Goal: Complete application form

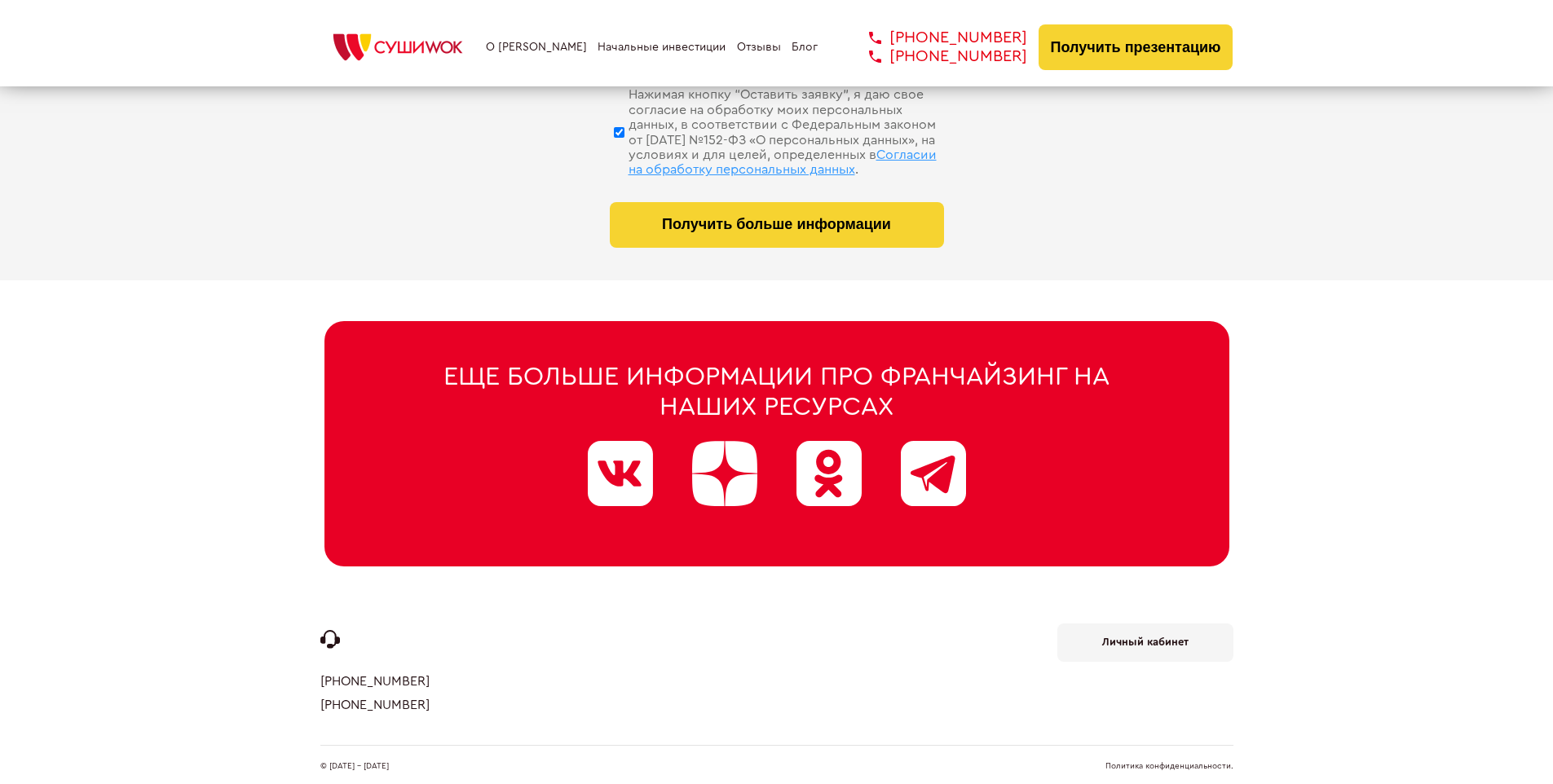
scroll to position [7738, 0]
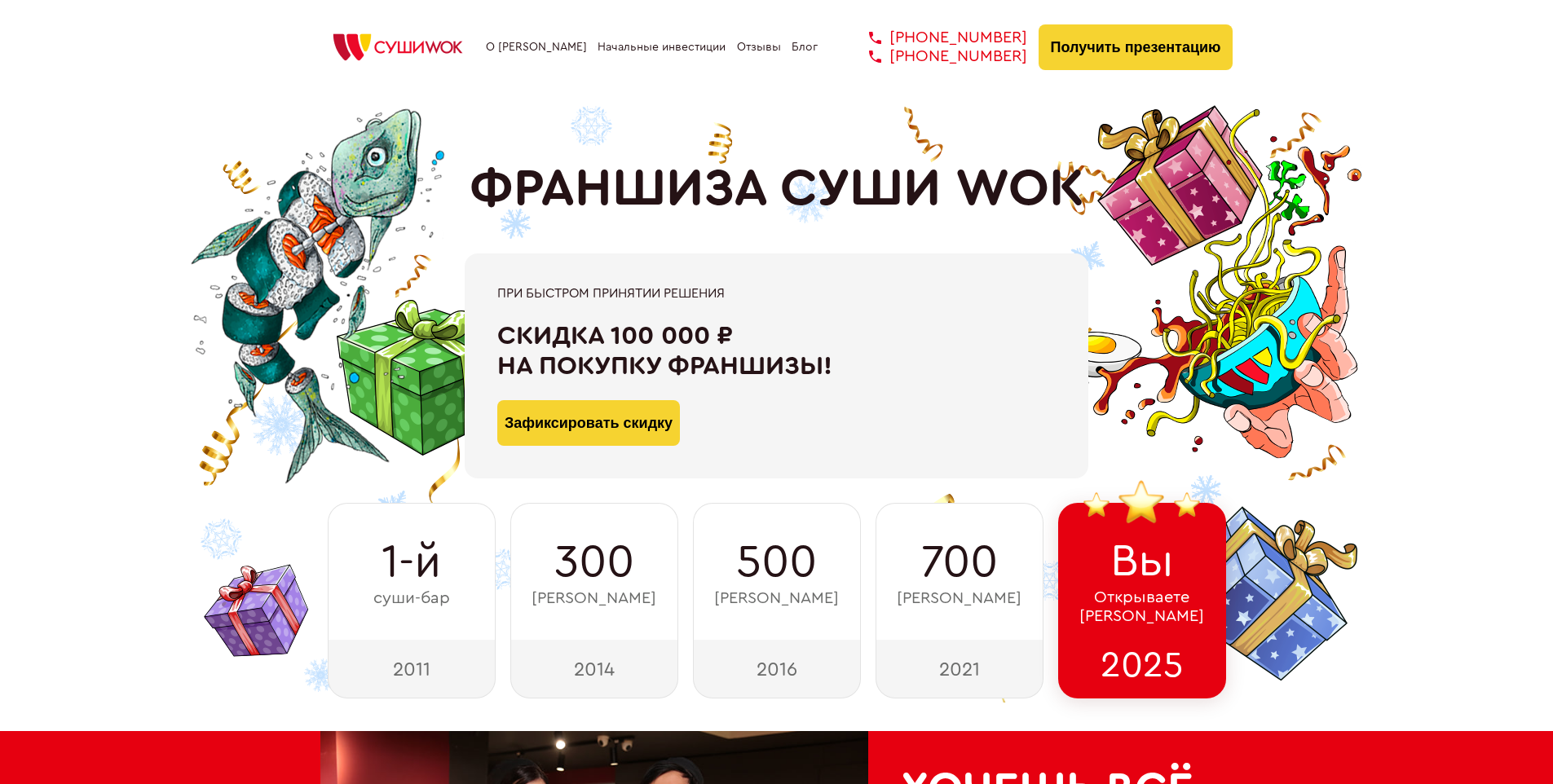
scroll to position [7987, 0]
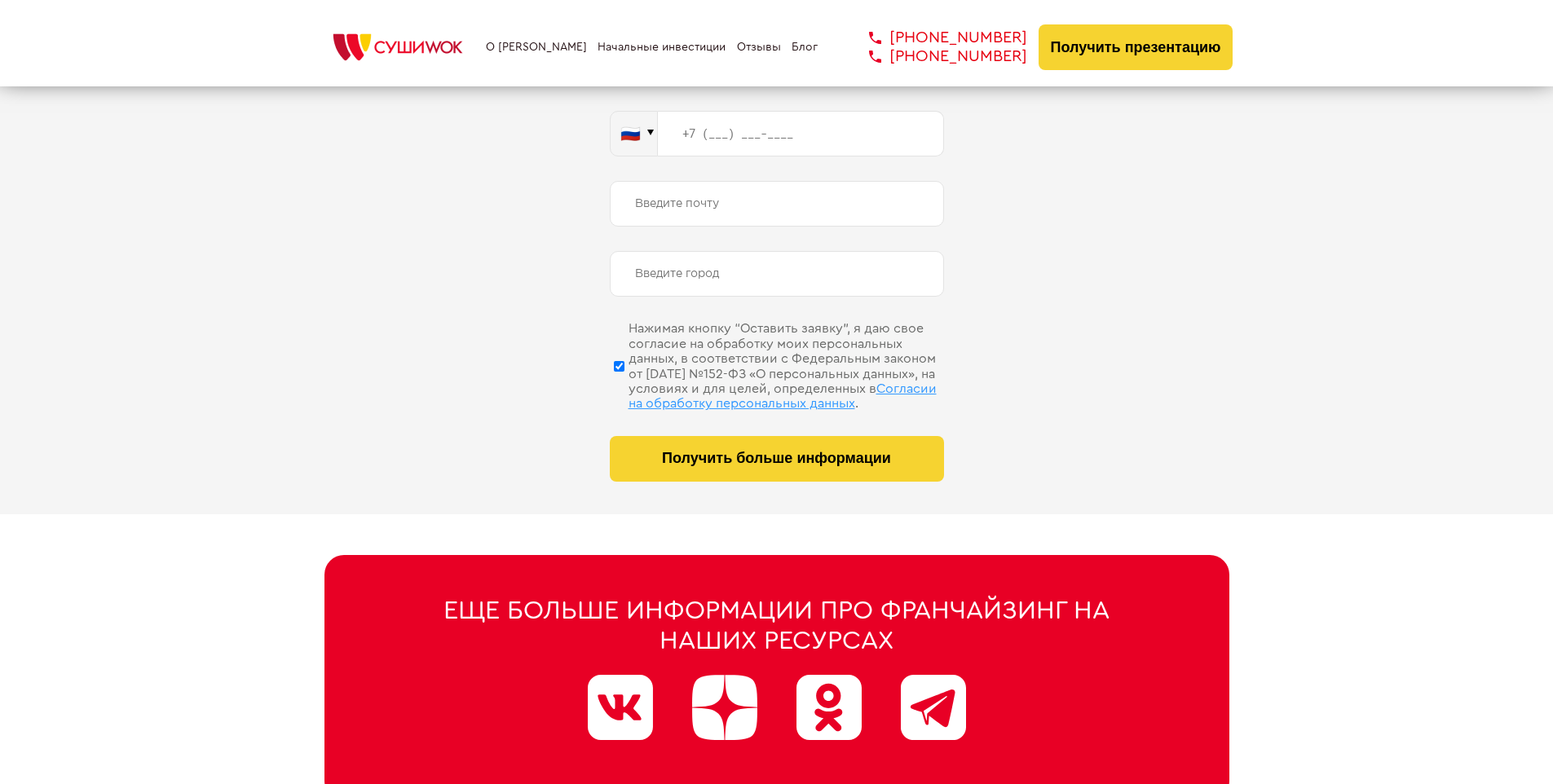
click at [756, 382] on span "Согласии на обработку персональных данных" at bounding box center [783, 395] width 308 height 28
click at [625, 382] on input "Нажимая кнопку “Оставить заявку”, я даю свое согласие на обработку моих персона…" at bounding box center [619, 365] width 11 height 82
checkbox input "false"
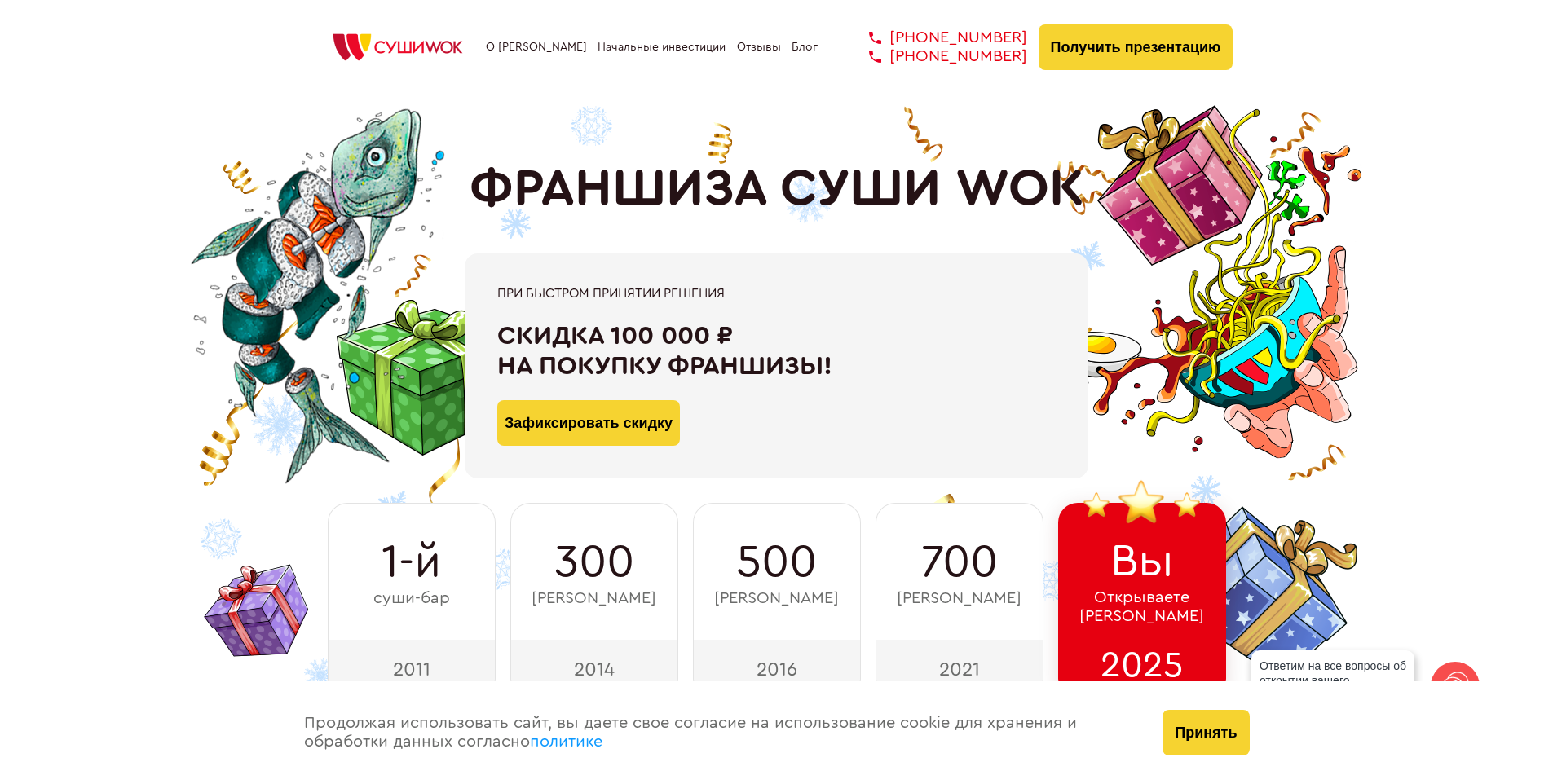
scroll to position [8221, 0]
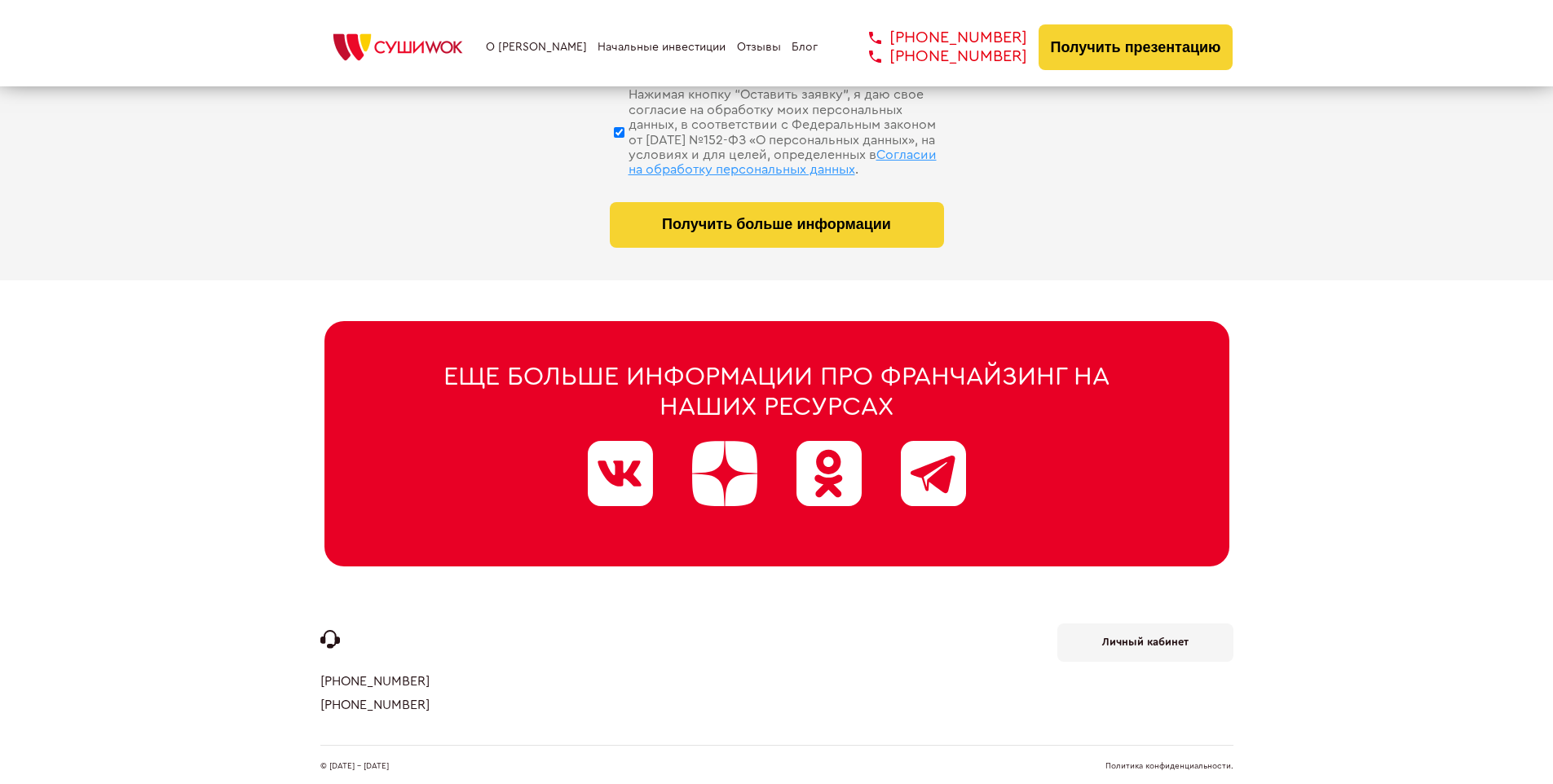
click at [1169, 762] on link "Политика конфиденциальности." at bounding box center [1169, 766] width 128 height 8
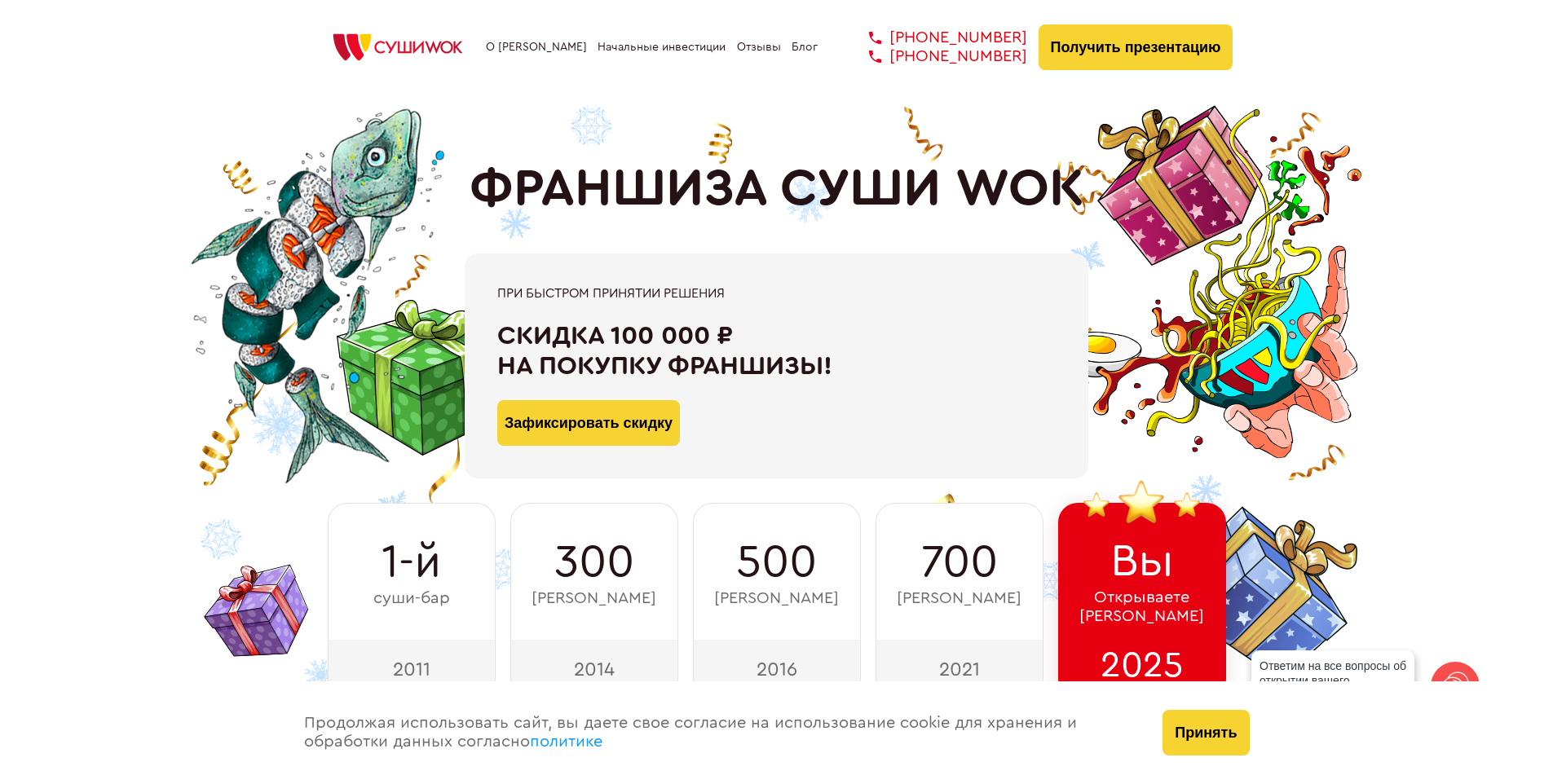
scroll to position [567, 0]
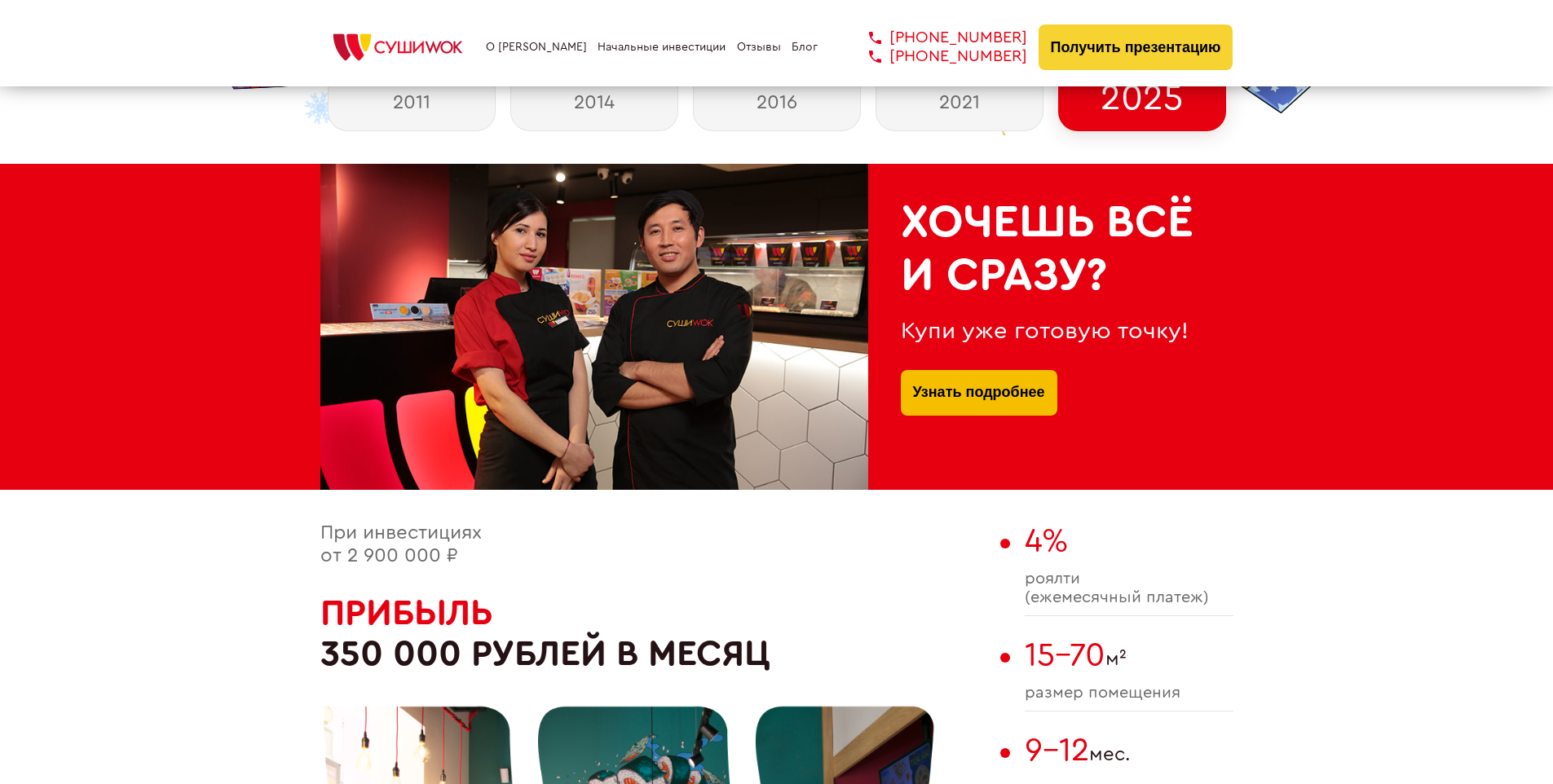
click at [978, 373] on link "Узнать подробнее" at bounding box center [979, 393] width 132 height 45
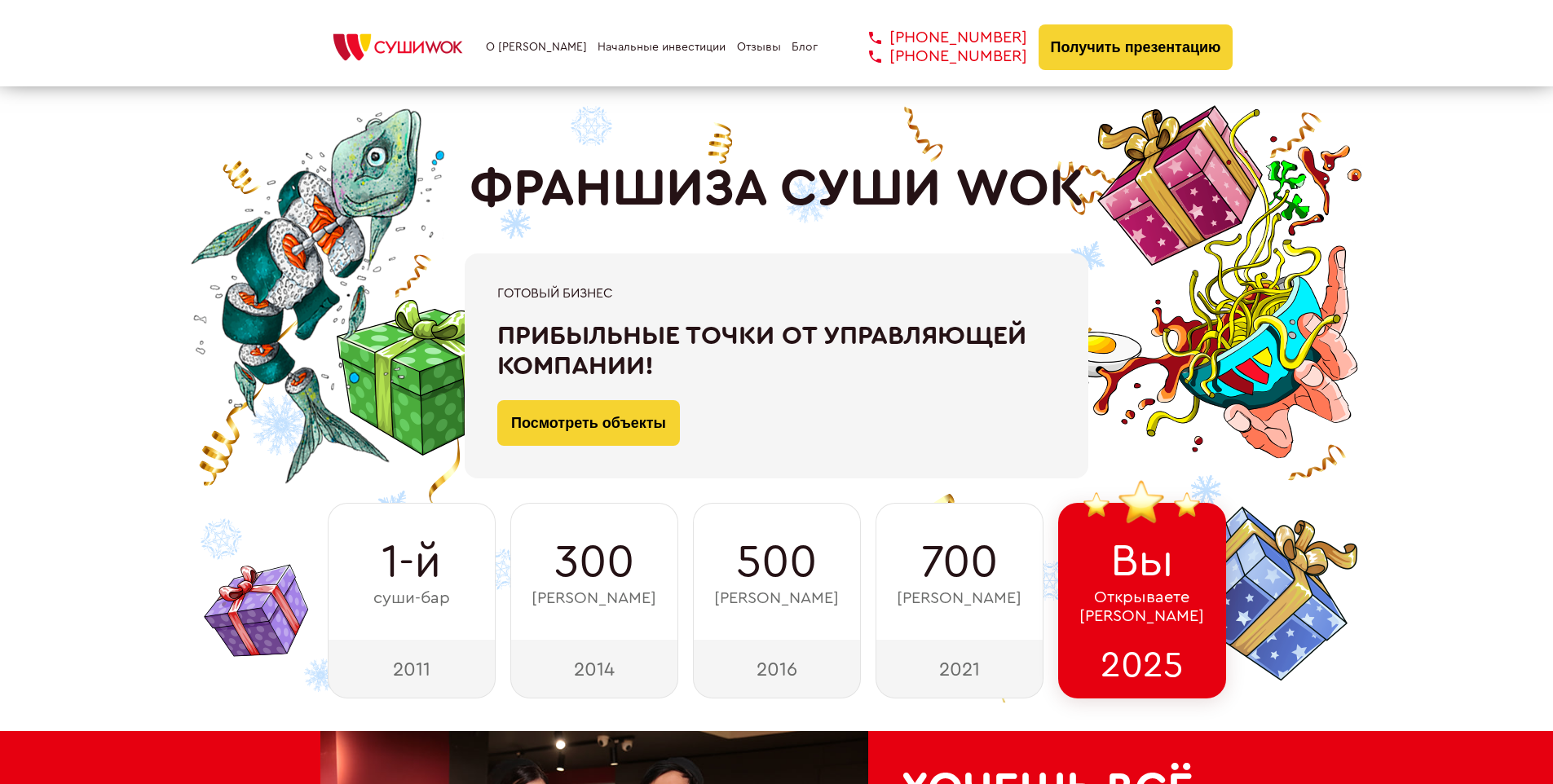
scroll to position [6097, 0]
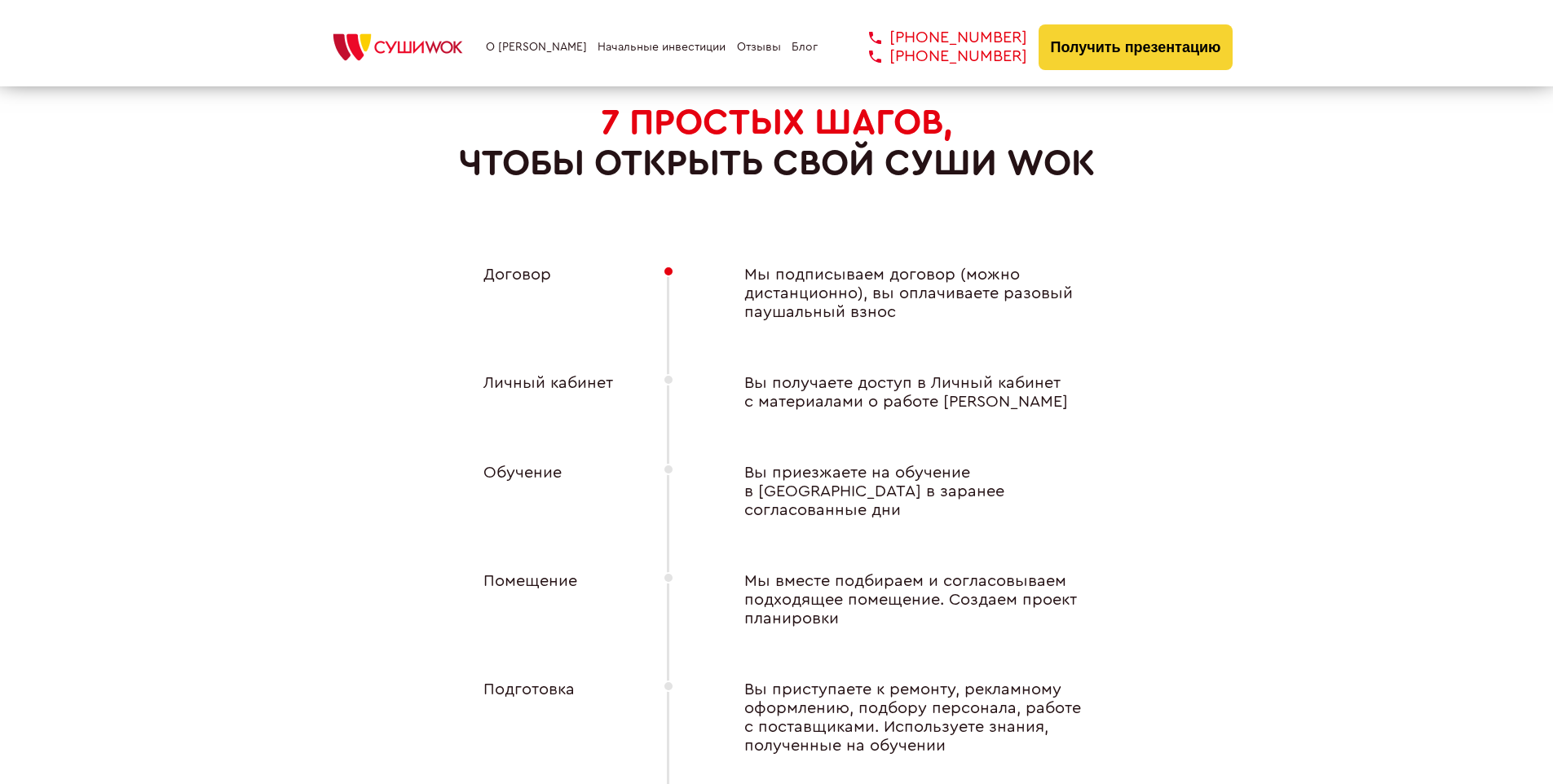
click at [540, 377] on div "Личный кабинет" at bounding box center [540, 393] width 179 height 38
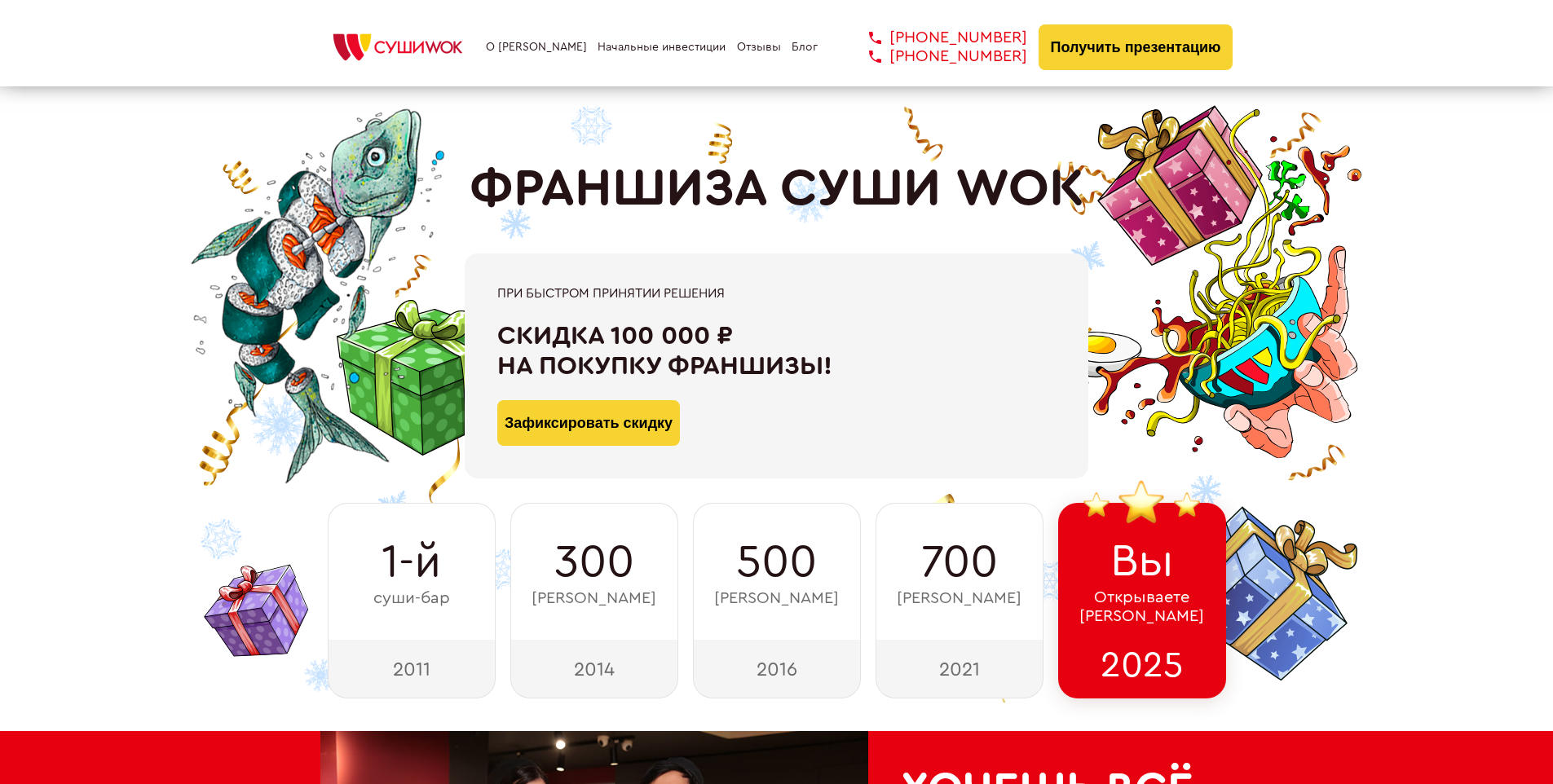
scroll to position [8221, 0]
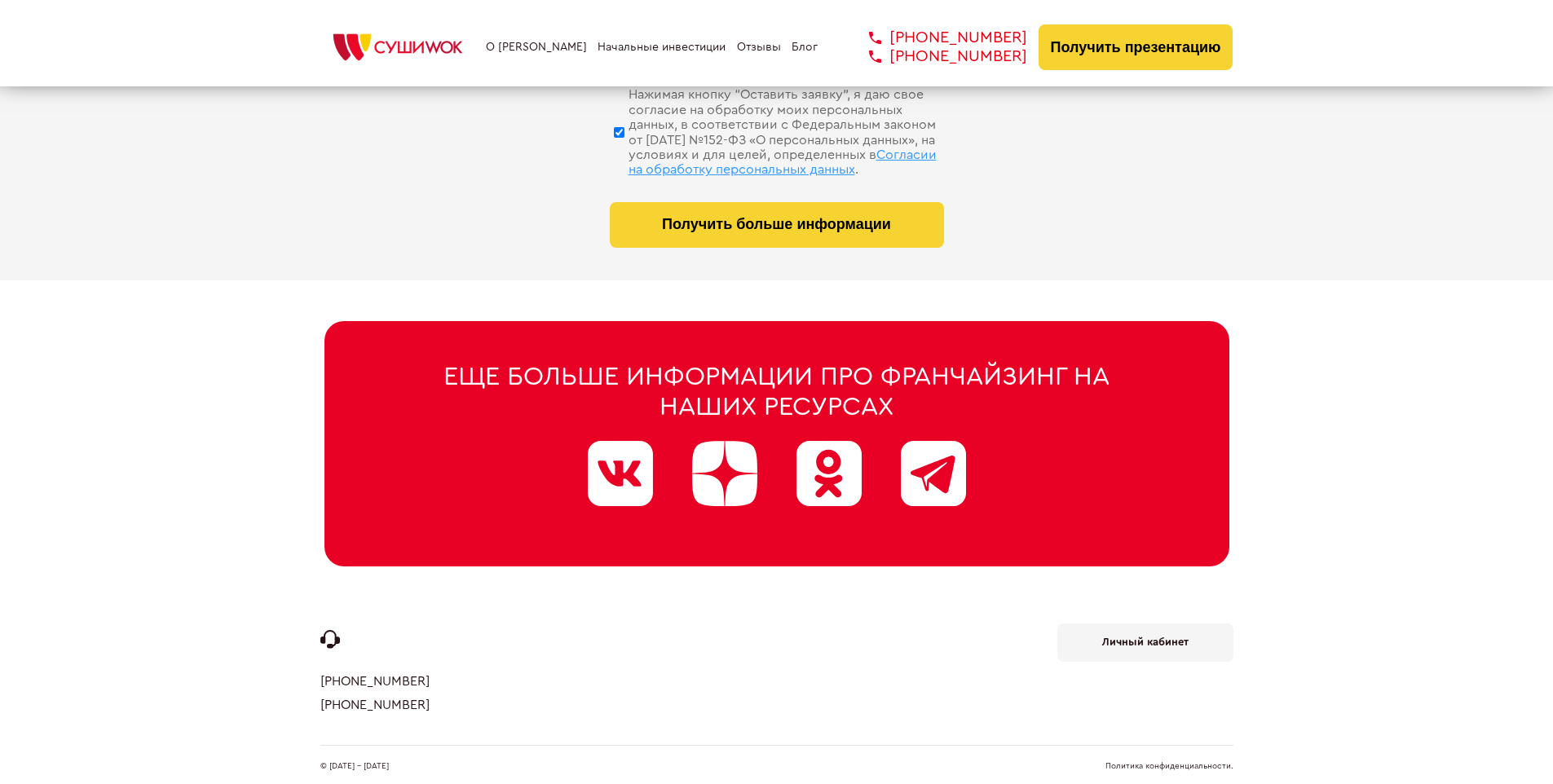
click at [1145, 636] on b "Личный кабинет" at bounding box center [1145, 641] width 87 height 11
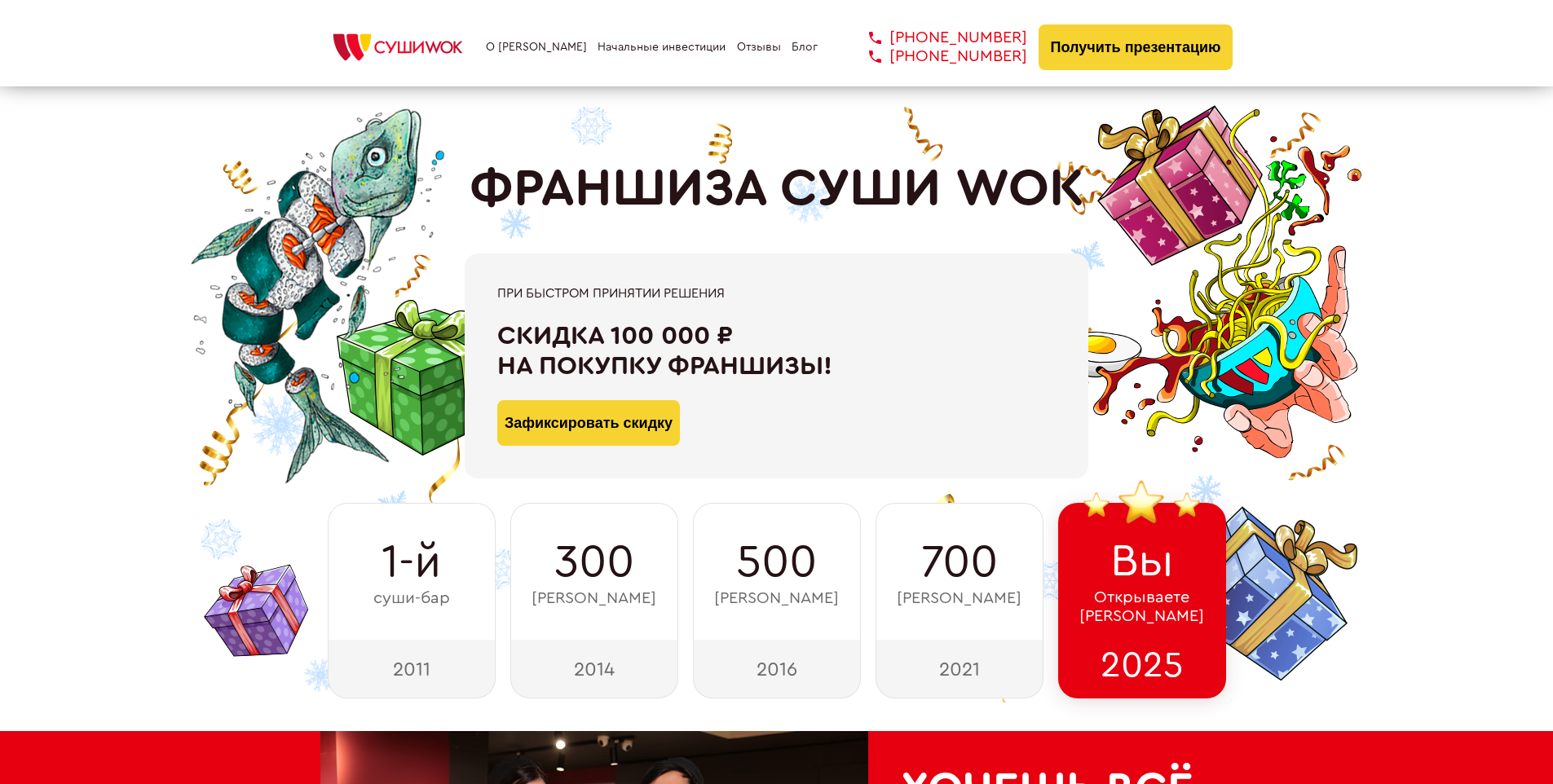
scroll to position [7507, 0]
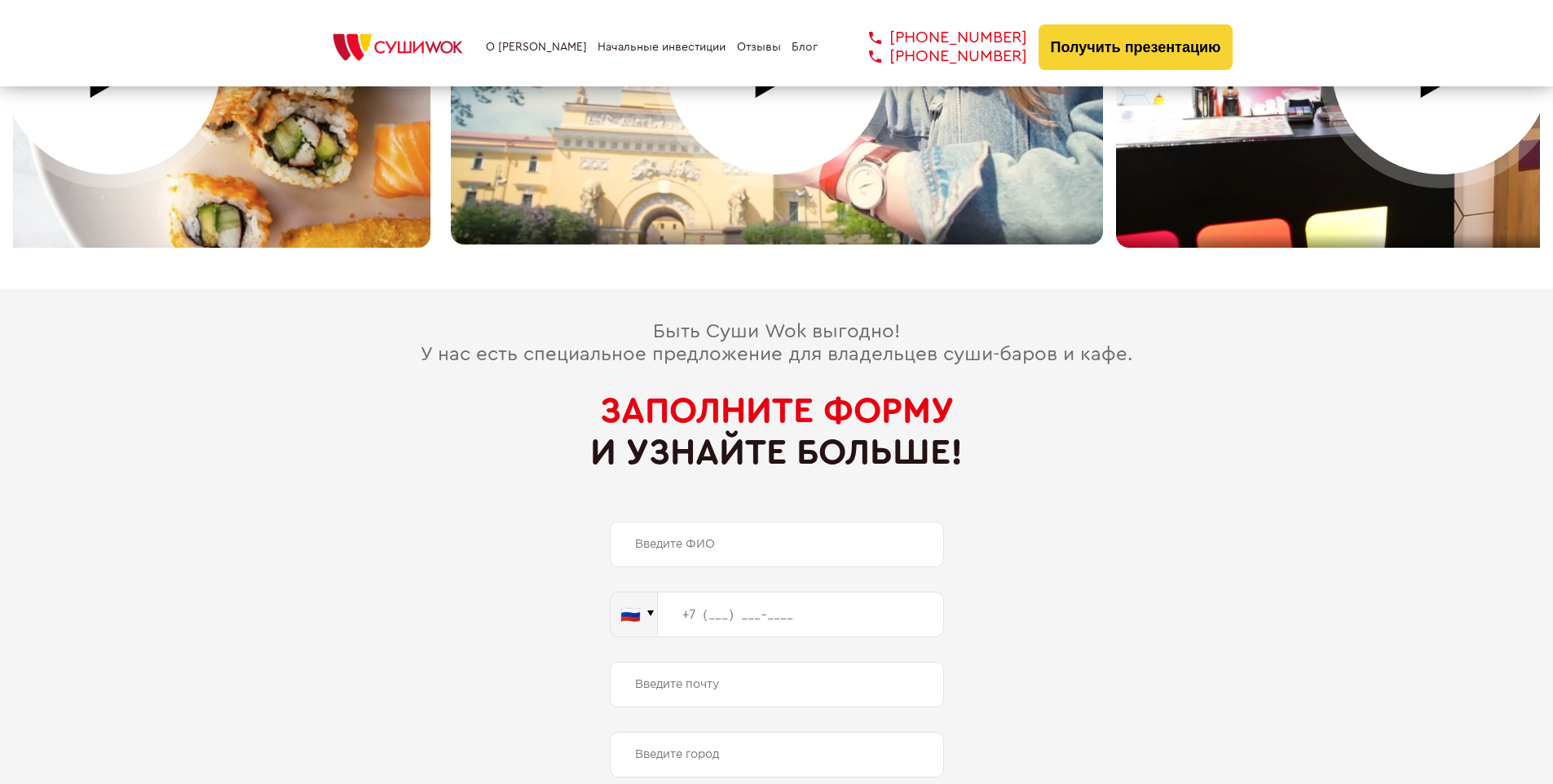
click at [776, 393] on span "Заполните форму" at bounding box center [777, 411] width 354 height 36
